Goal: Check status

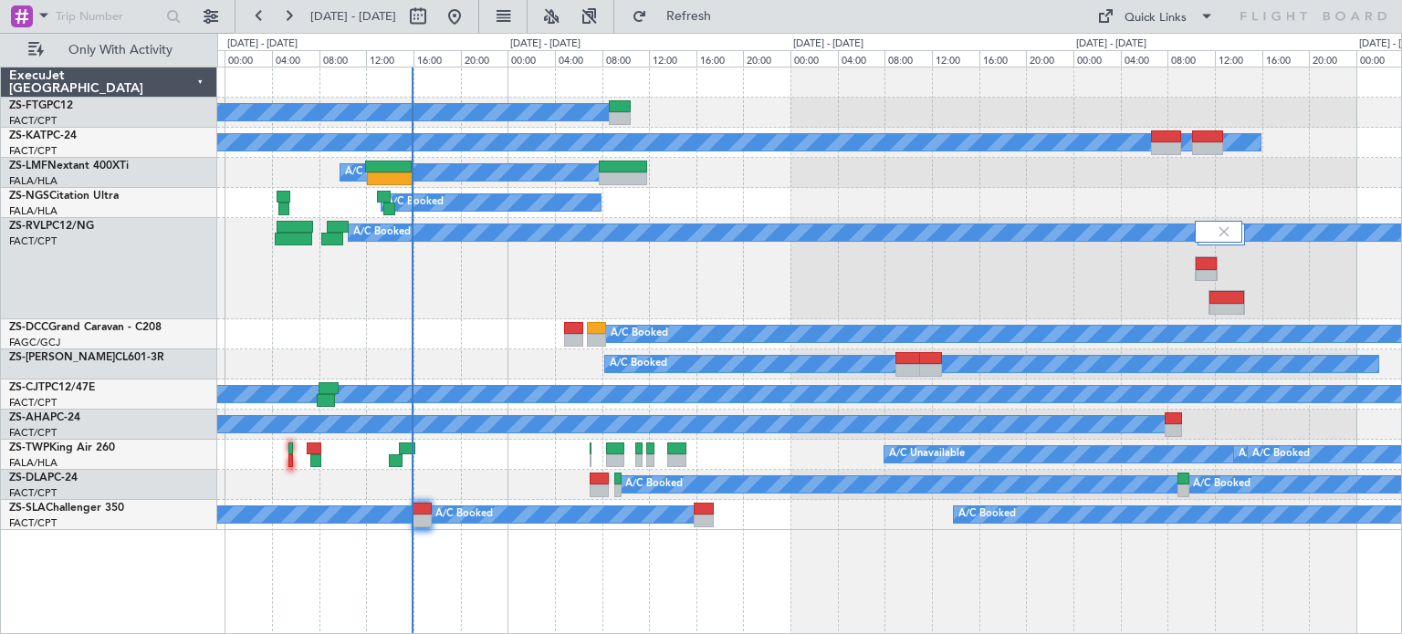
click at [602, 586] on div "A/C Booked A/C Unavailable A/C Booked A/C Booked A/C Booked A/C Booked A/C Book…" at bounding box center [809, 351] width 1185 height 568
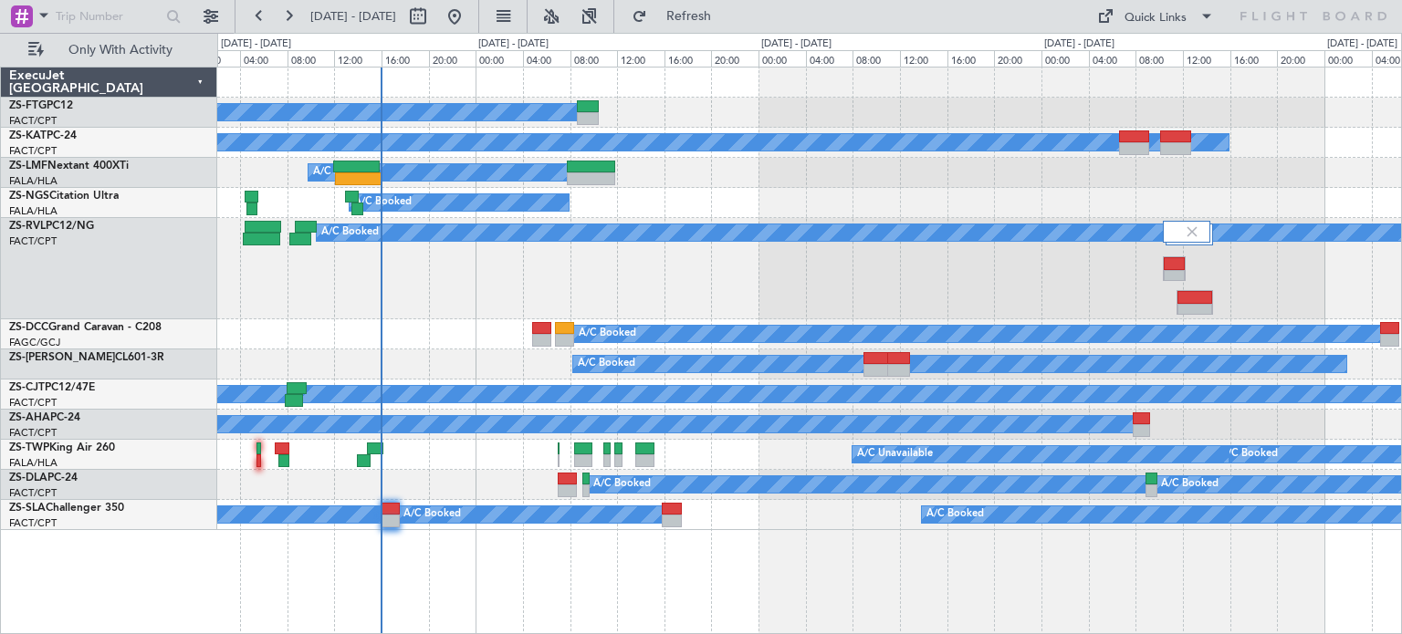
click at [960, 581] on div "A/C Booked A/C Unavailable A/C Booked A/C Booked A/C Booked A/C Booked A/C Book…" at bounding box center [809, 351] width 1185 height 568
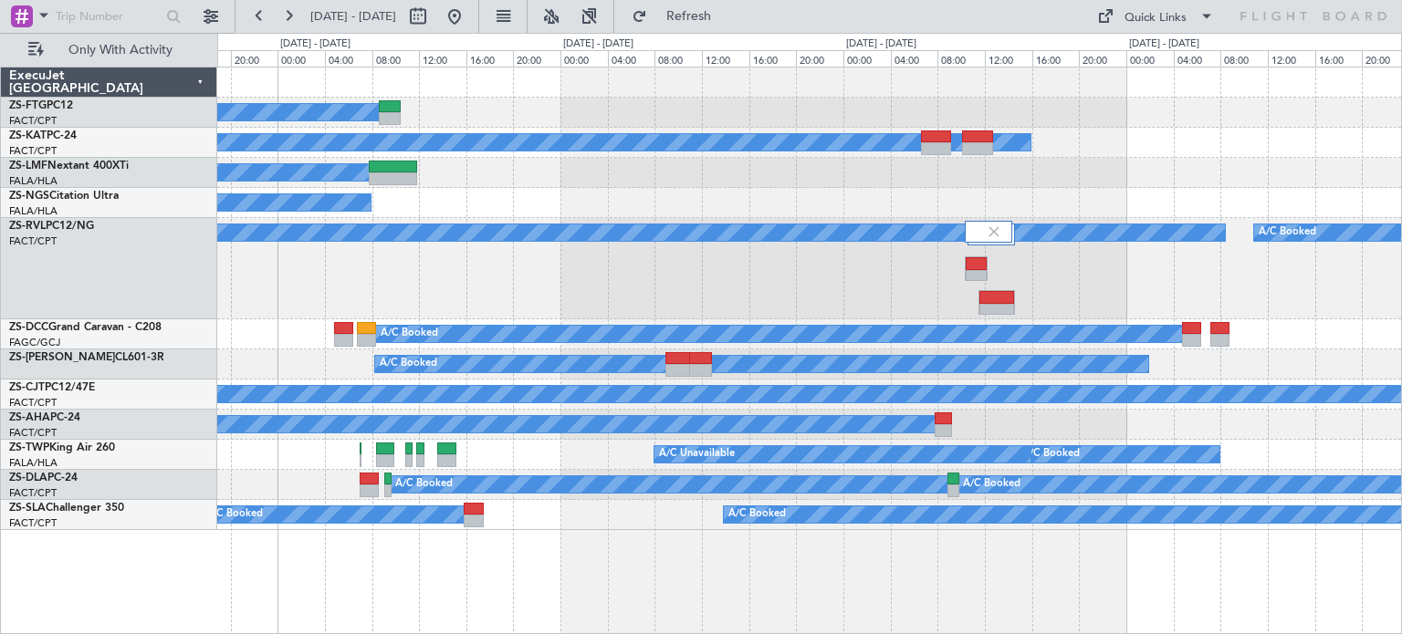
click at [968, 574] on div "A/C Booked A/C Unavailable A/C Booked A/C Booked A/C Booked A/C Booked A/C Book…" at bounding box center [809, 351] width 1185 height 568
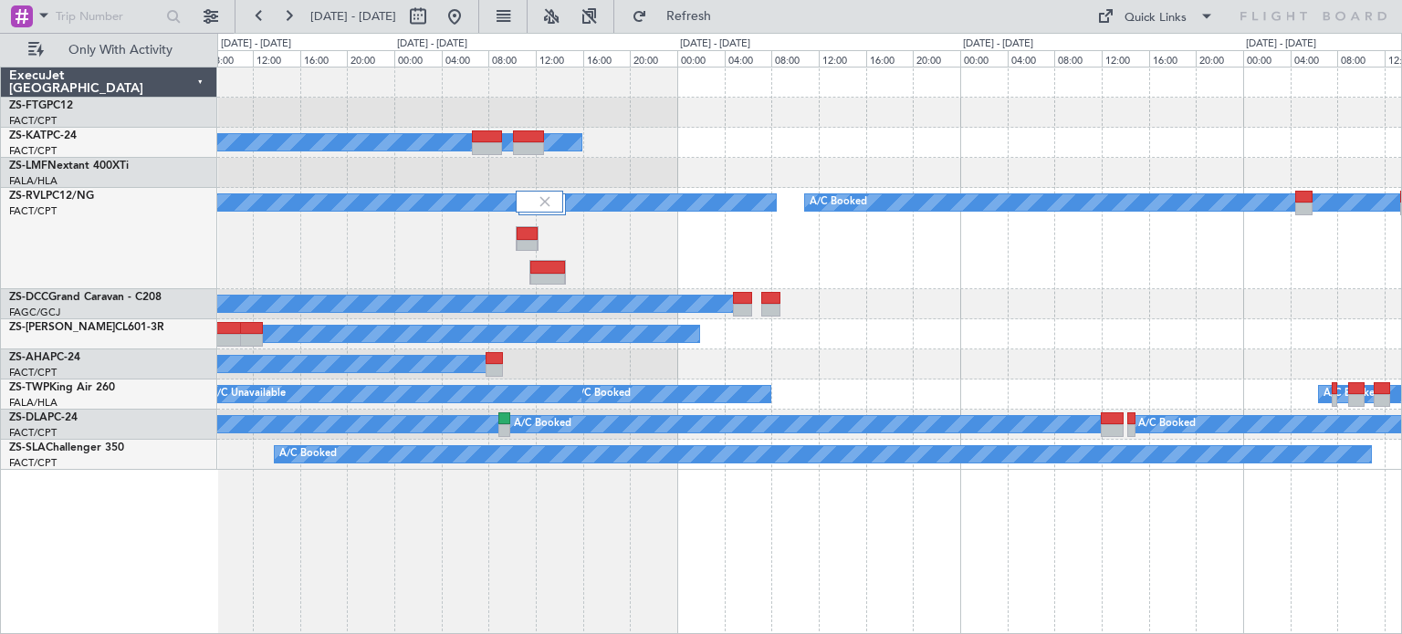
click at [703, 616] on div "A/C Booked A/C Unavailable A/C Booked A/C Booked A/C Booked A/C Booked A/C Book…" at bounding box center [809, 351] width 1185 height 568
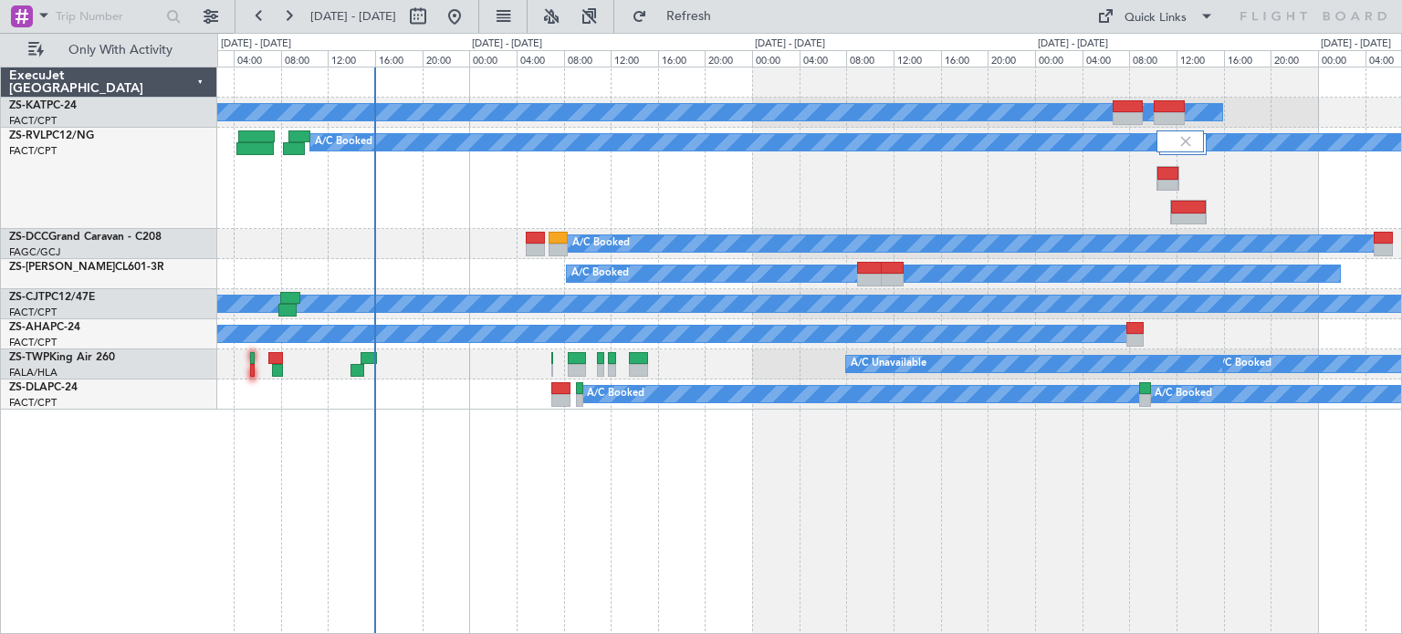
click at [908, 563] on div "A/C Unavailable A/C Booked A/C Booked A/C Booked A/C Booked A/C Booked A/C Book…" at bounding box center [809, 351] width 1185 height 568
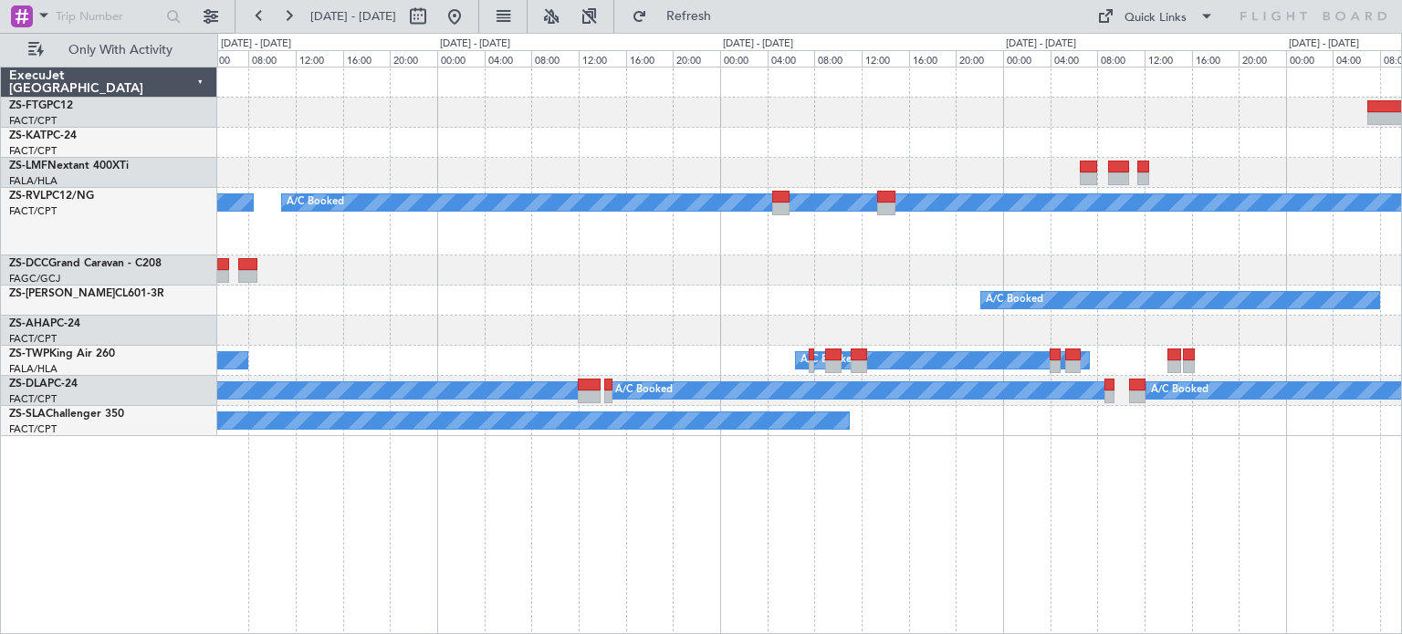
click at [375, 602] on div "A/C Booked A/C Booked A/C Unavailable A/C Booked A/C Booked A/C Booked A/C Book…" at bounding box center [809, 351] width 1185 height 568
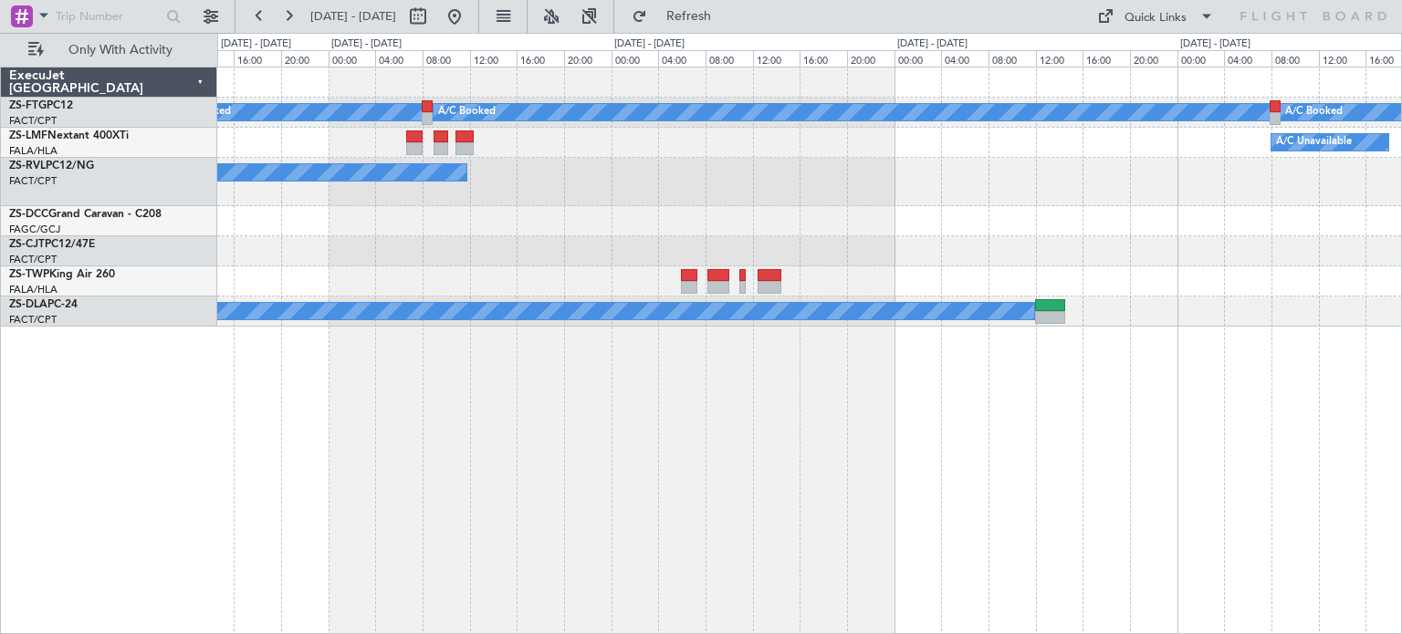
click at [29, 633] on html "[DATE] - [DATE] Refresh Quick Links Only With Activity A/C Booked A/C Booked A/…" at bounding box center [701, 317] width 1402 height 634
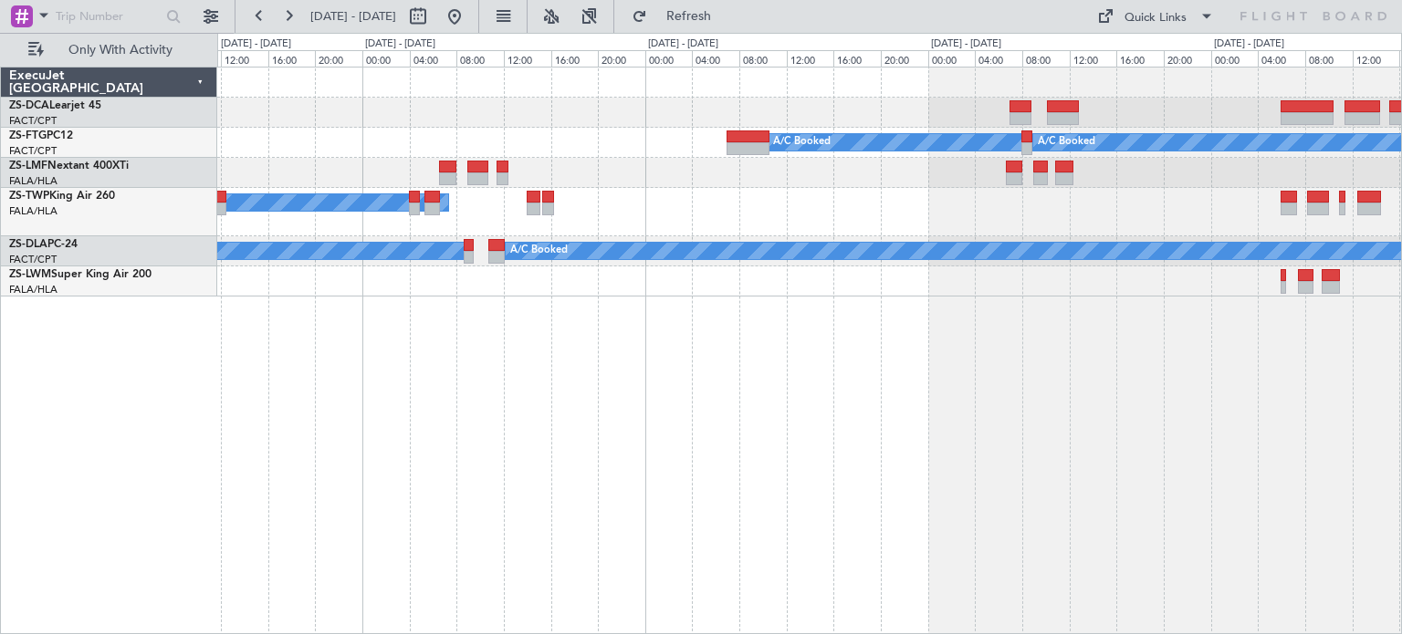
click at [1088, 488] on div "A/C Booked A/C Booked A/C Booked A/C Booked A/C Booked A/C Booked A/C Booked" at bounding box center [809, 351] width 1185 height 568
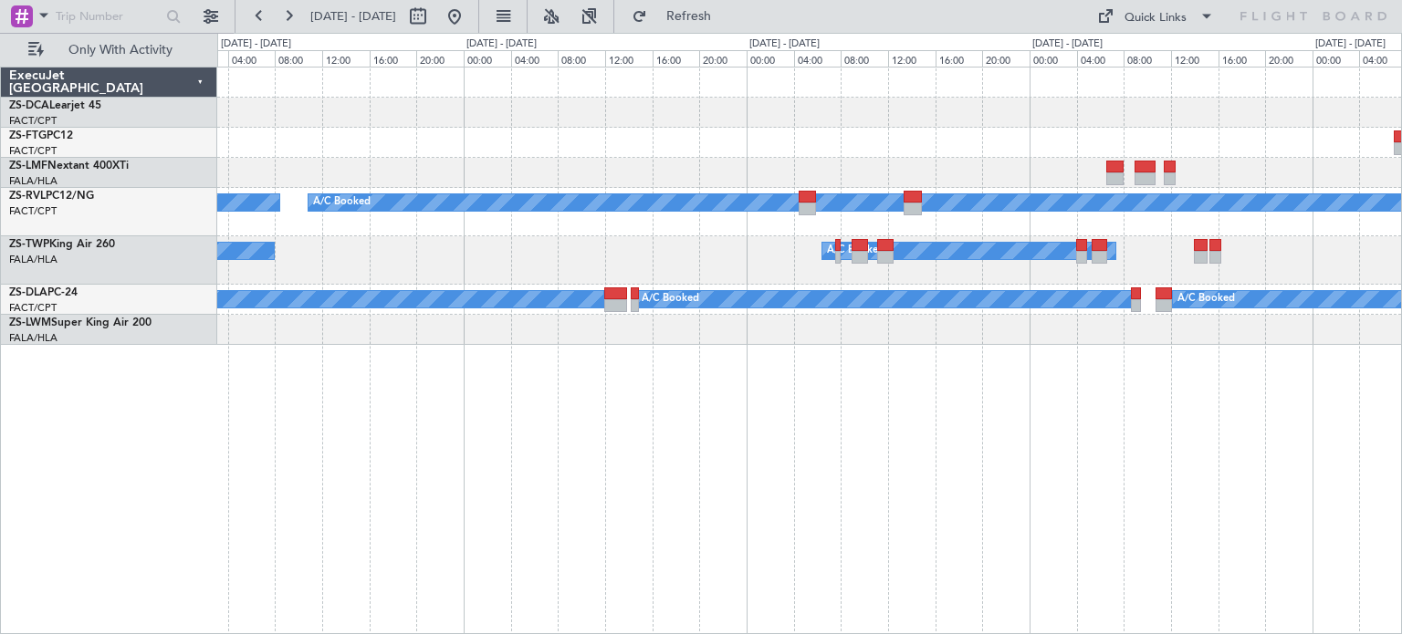
click at [1008, 541] on div "A/C Booked A/C Booked A/C Booked A/C Booked A/C Booked A/C Booked A/C Booked A/…" at bounding box center [809, 351] width 1185 height 568
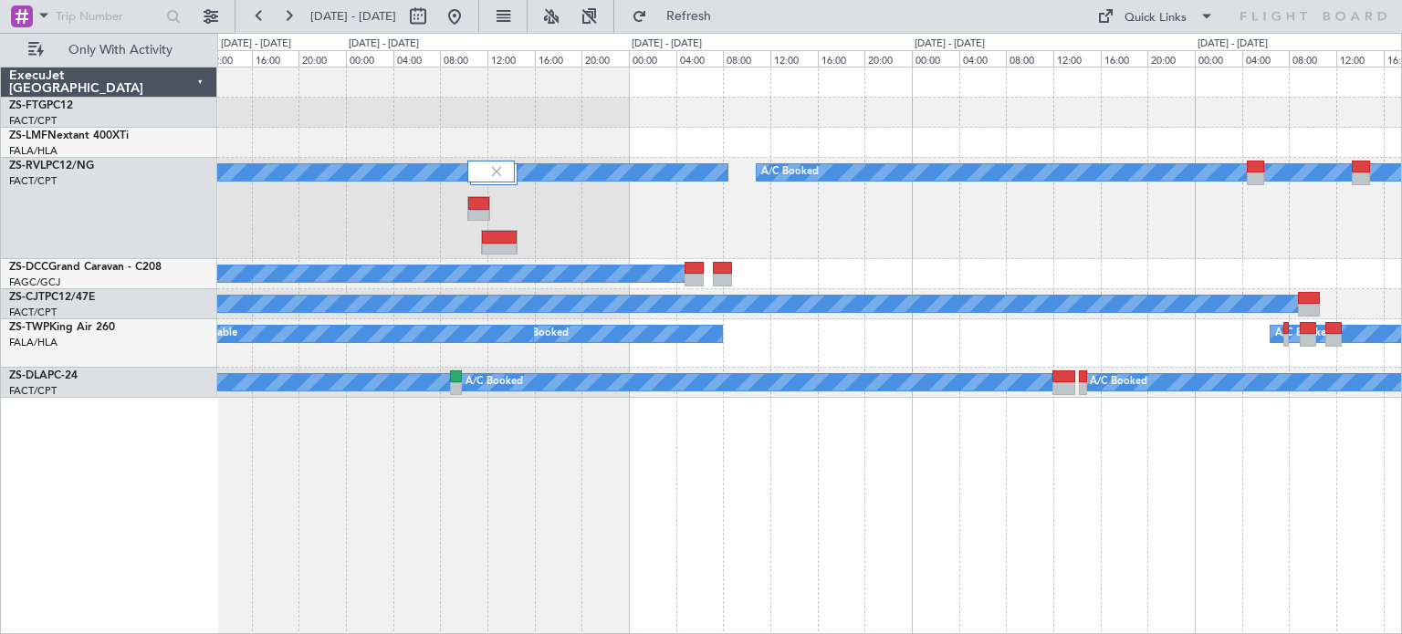
click at [1092, 475] on div "A/C Booked A/C Booked A/C Booked A/C Booked A/C Booked A/C Booked A/C Booked A/…" at bounding box center [809, 351] width 1185 height 568
